Goal: Transaction & Acquisition: Subscribe to service/newsletter

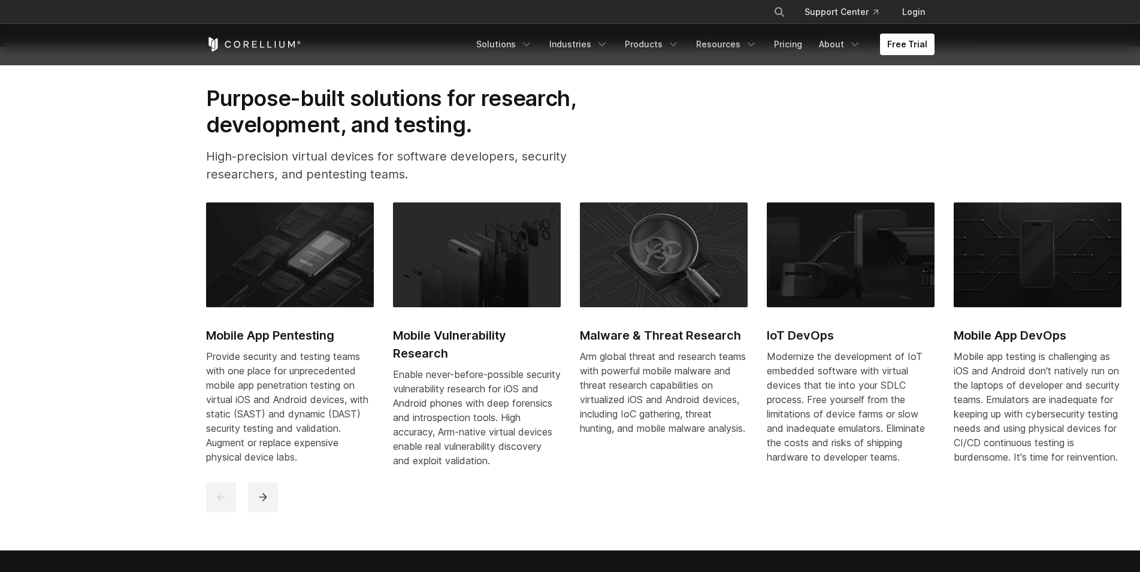
scroll to position [611, 0]
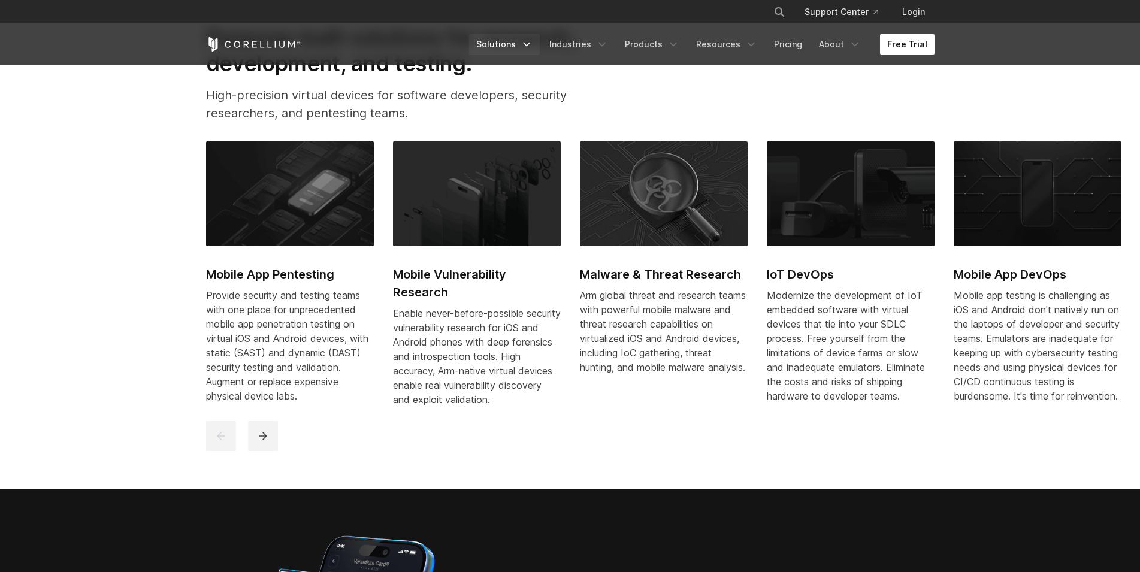
click at [516, 38] on link "Solutions" at bounding box center [504, 45] width 71 height 22
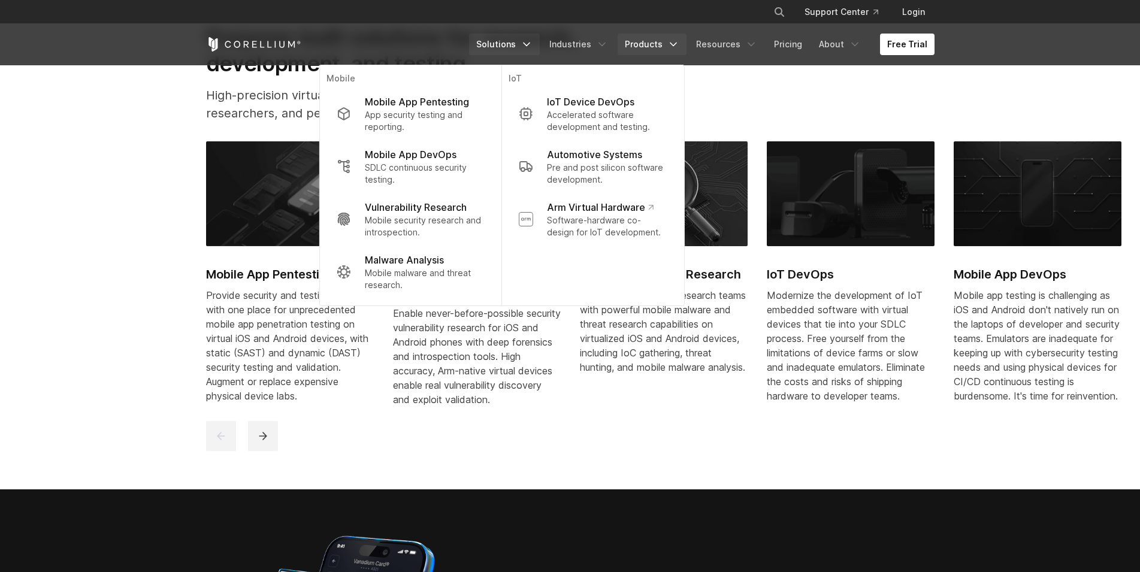
click at [668, 45] on link "Products" at bounding box center [652, 45] width 69 height 22
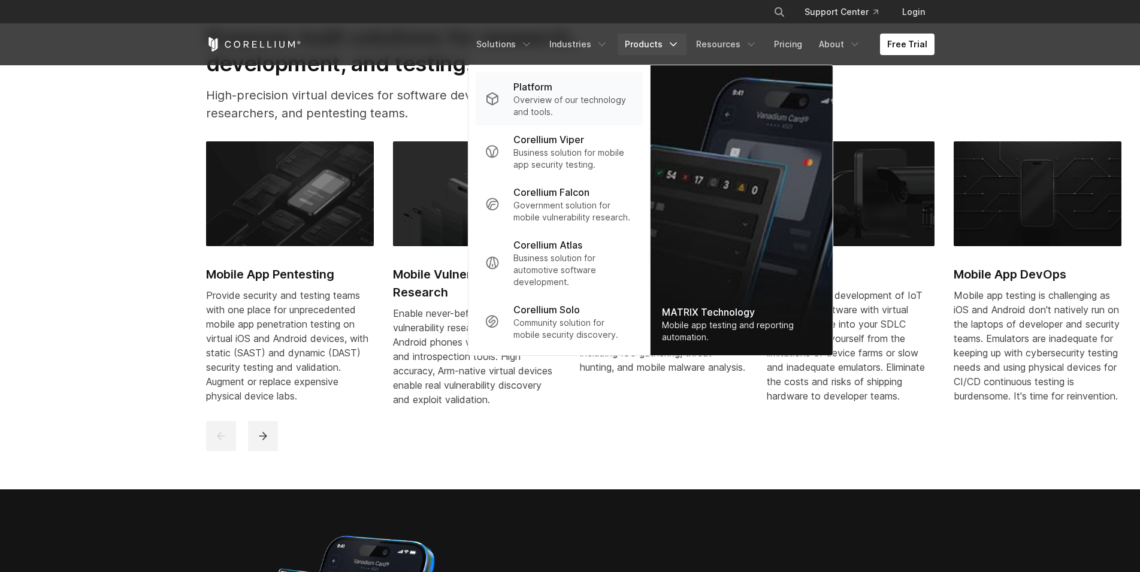
click at [571, 98] on p "Overview of our technology and tools." at bounding box center [572, 106] width 119 height 24
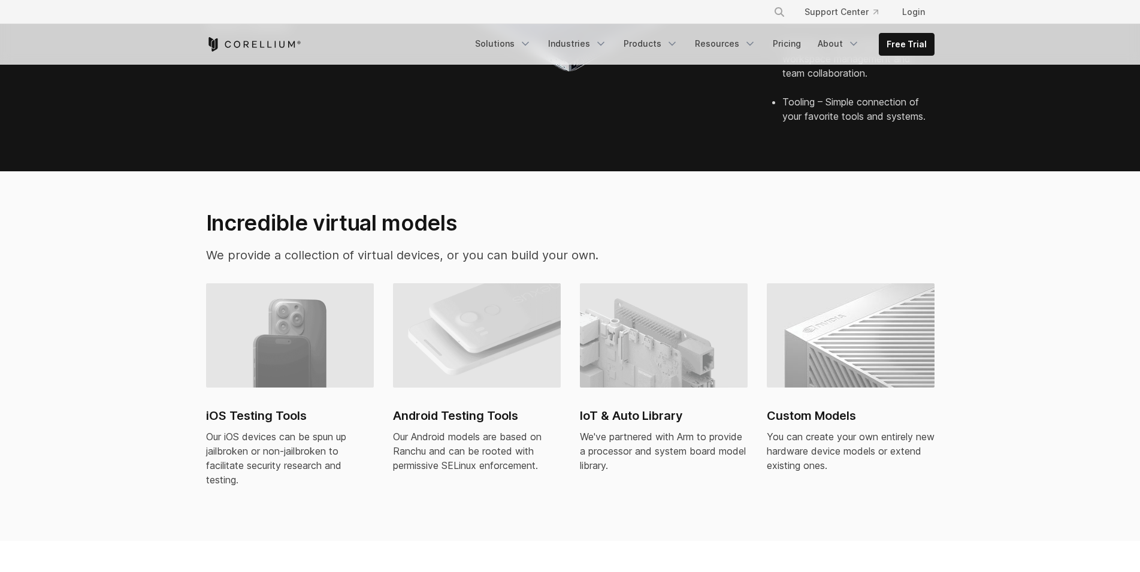
scroll to position [794, 0]
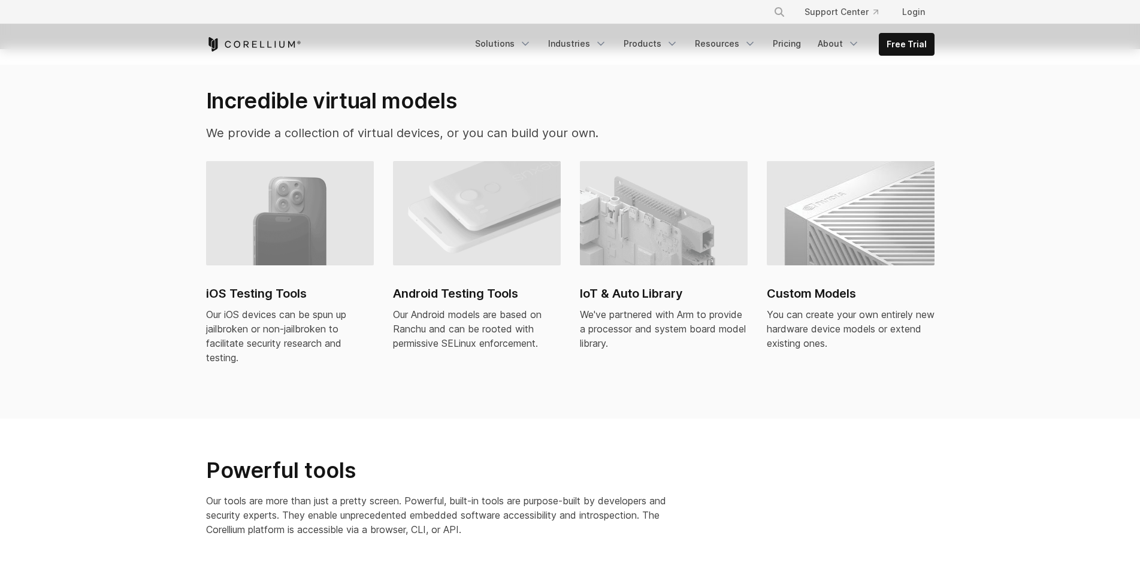
click at [294, 211] on img at bounding box center [290, 213] width 168 height 104
click at [894, 40] on link "Free Trial" at bounding box center [906, 45] width 55 height 22
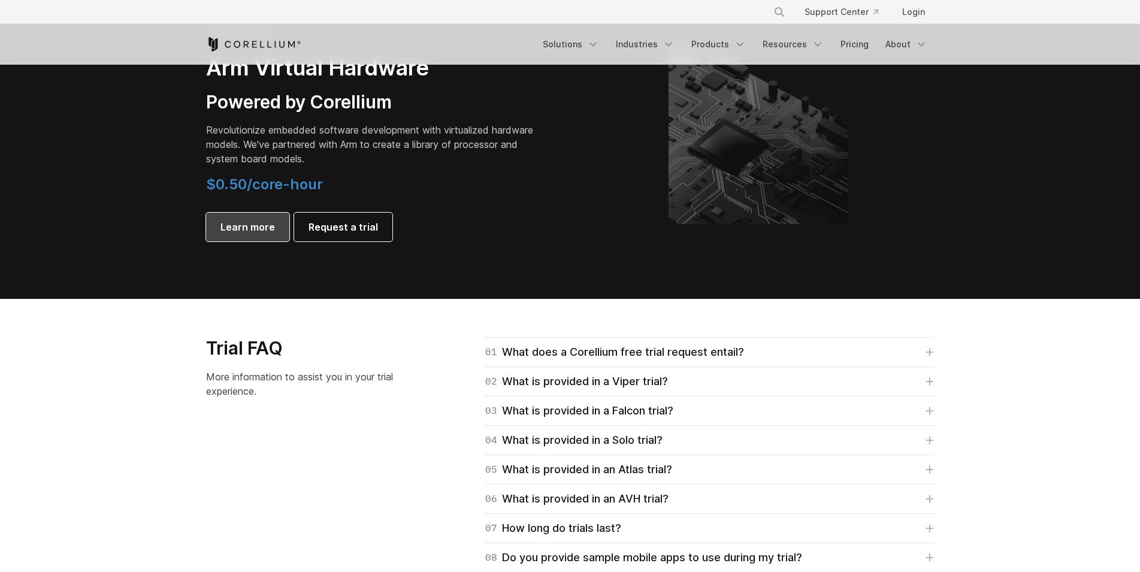
scroll to position [1650, 0]
